Goal: Information Seeking & Learning: Find specific page/section

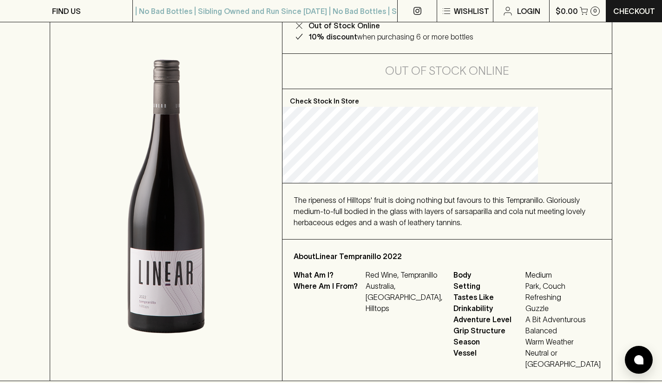
scroll to position [109, 0]
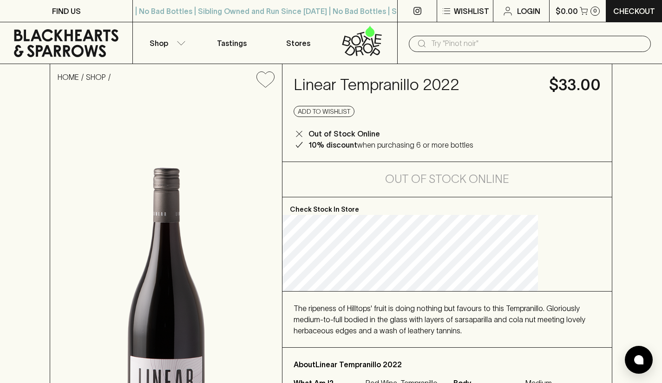
click at [461, 38] on input "text" at bounding box center [537, 43] width 212 height 15
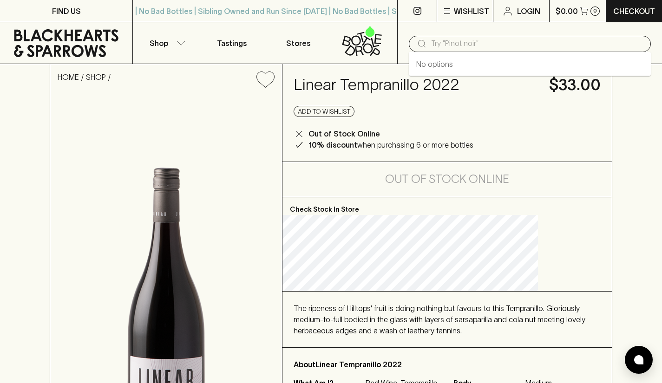
type input "g"
type input "linear [PERSON_NAME] veltiner"
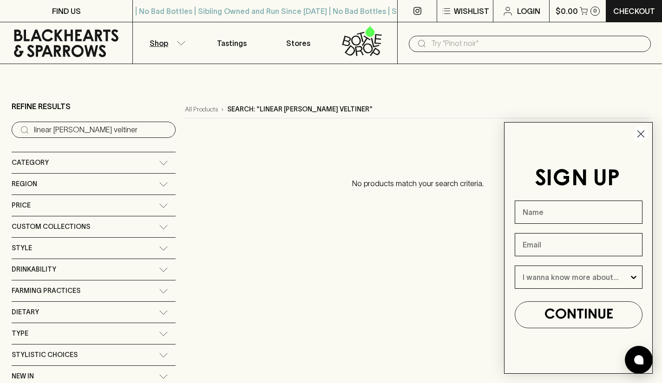
click at [487, 47] on input "text" at bounding box center [537, 43] width 212 height 15
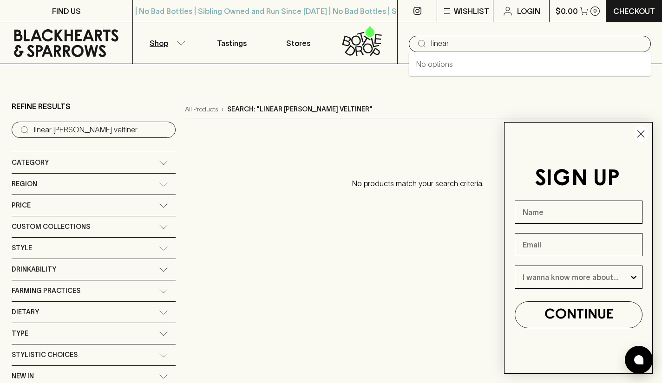
type input "linear"
drag, startPoint x: 471, startPoint y: 50, endPoint x: 363, endPoint y: 69, distance: 109.4
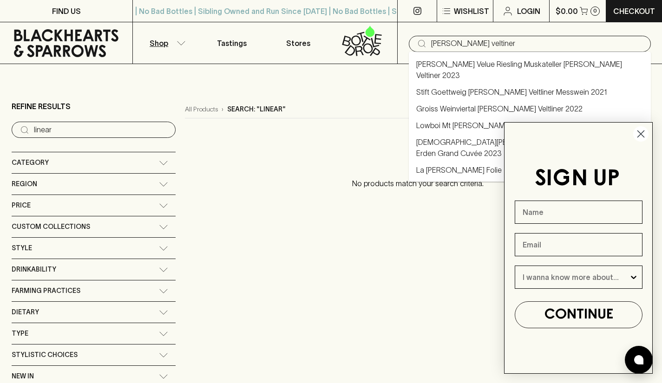
type input "[PERSON_NAME] veltiner"
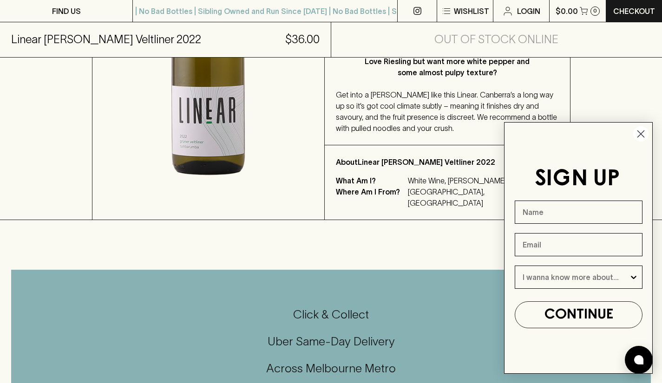
scroll to position [299, 0]
